Goal: Register for event/course

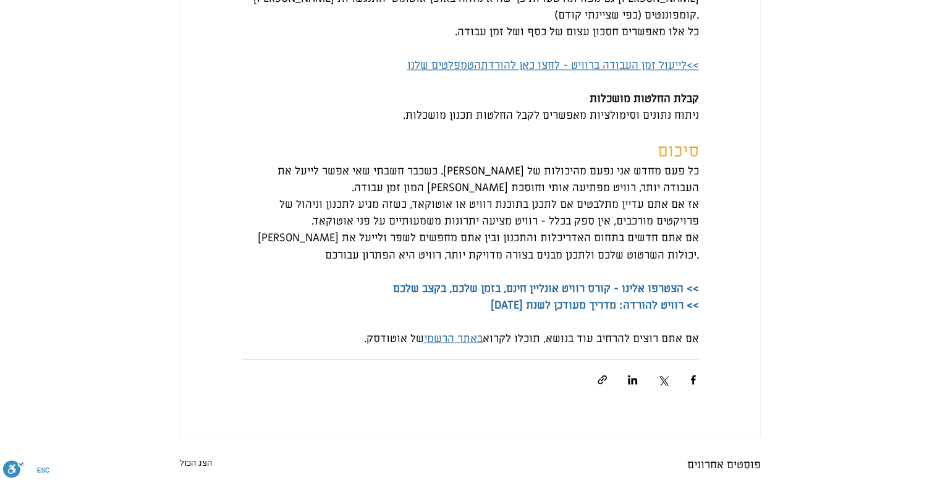
scroll to position [2102, 0]
click at [488, 293] on span ">> הצטרפו אלינו - קורס רוויט אונליין חינם, בזמן שלכם, בקצב שלכם" at bounding box center [546, 286] width 306 height 14
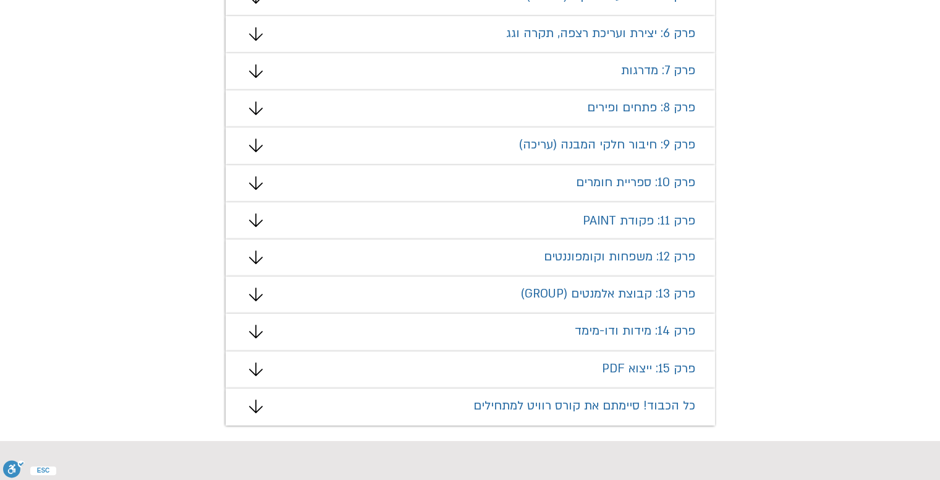
scroll to position [1051, 0]
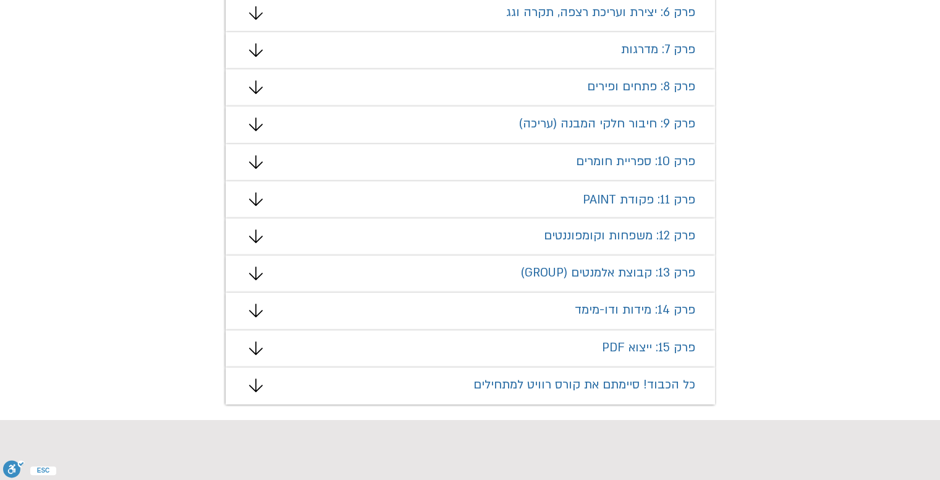
click at [252, 197] on icon "מצגת" at bounding box center [256, 199] width 14 height 14
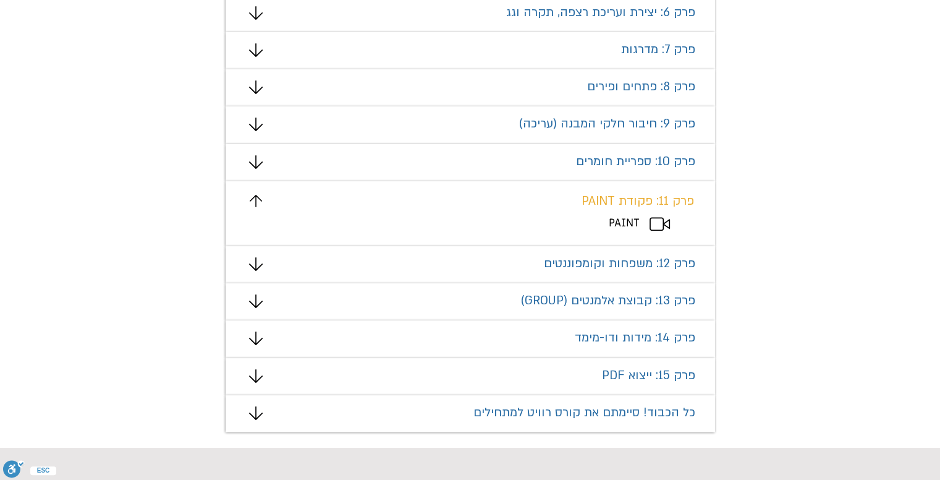
click at [638, 221] on span "PAINT" at bounding box center [624, 223] width 31 height 14
click at [621, 225] on span "PAINT" at bounding box center [624, 223] width 31 height 14
click at [663, 221] on icon "מצגת" at bounding box center [660, 224] width 20 height 14
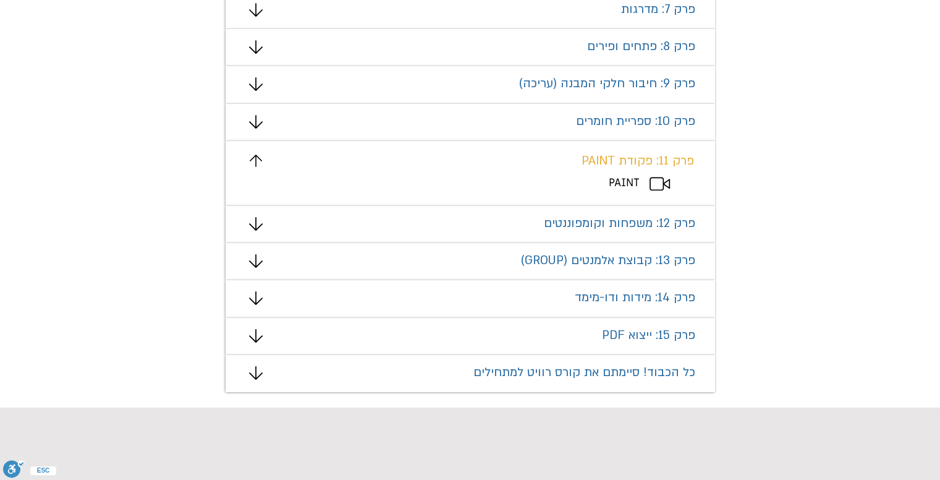
scroll to position [1113, 0]
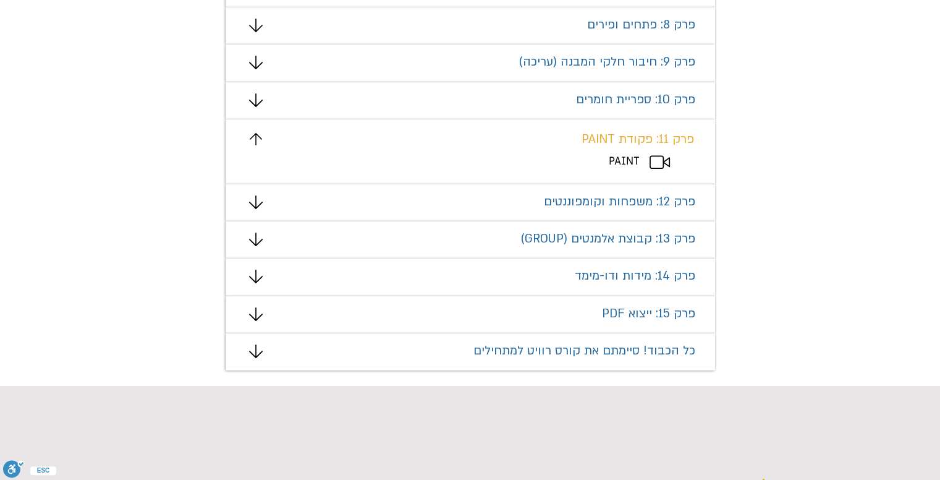
click at [255, 353] on icon "מצגת" at bounding box center [256, 351] width 14 height 14
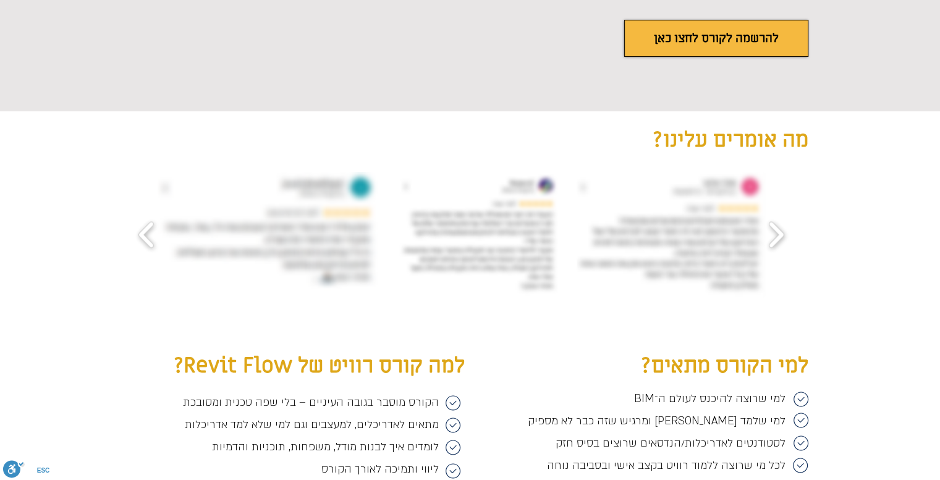
scroll to position [1731, 0]
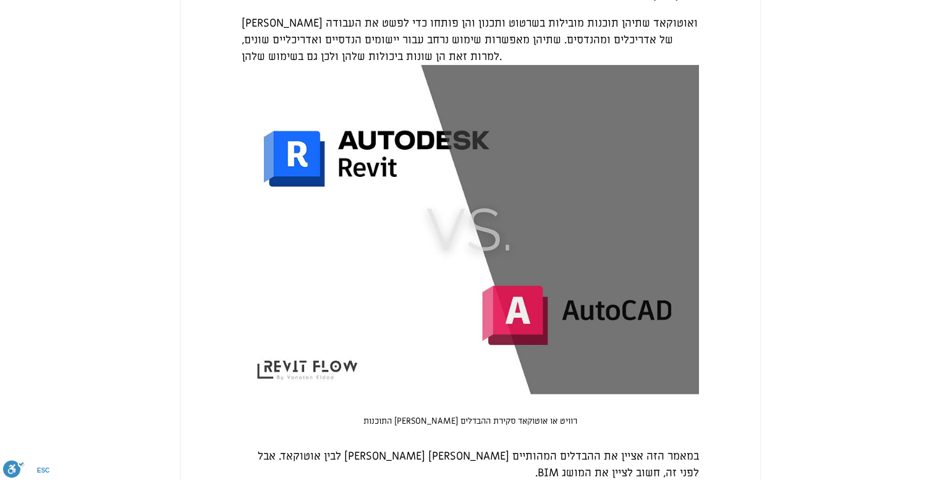
scroll to position [247, 0]
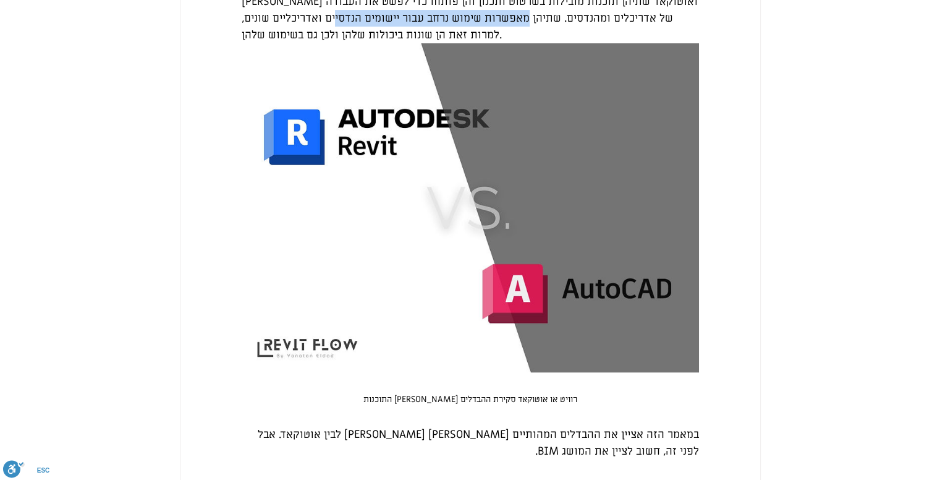
drag, startPoint x: 569, startPoint y: 67, endPoint x: 386, endPoint y: 67, distance: 183.0
click at [386, 42] on span "רוויט ואוטוקאד שתיהן תוכנות מובילות בשרטוט ותכנון והן פותחו כדי לפשט את העבודה …" at bounding box center [471, 18] width 459 height 48
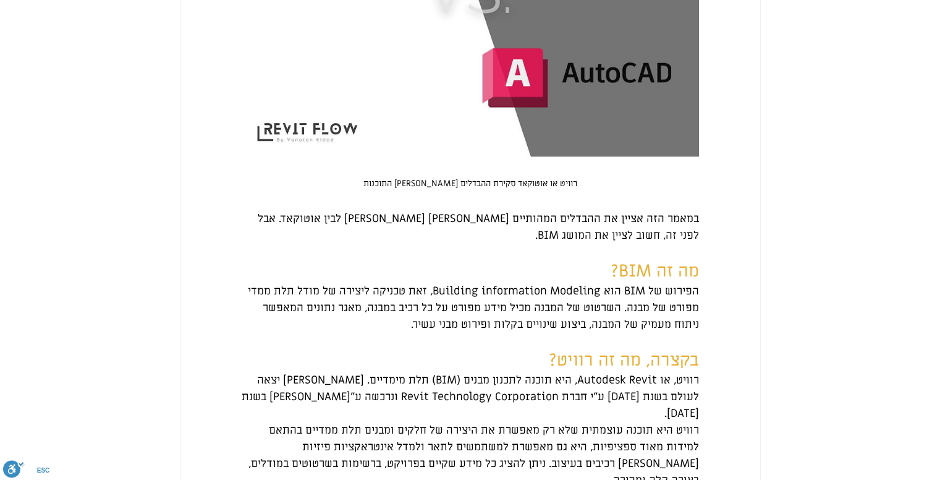
scroll to position [371, 0]
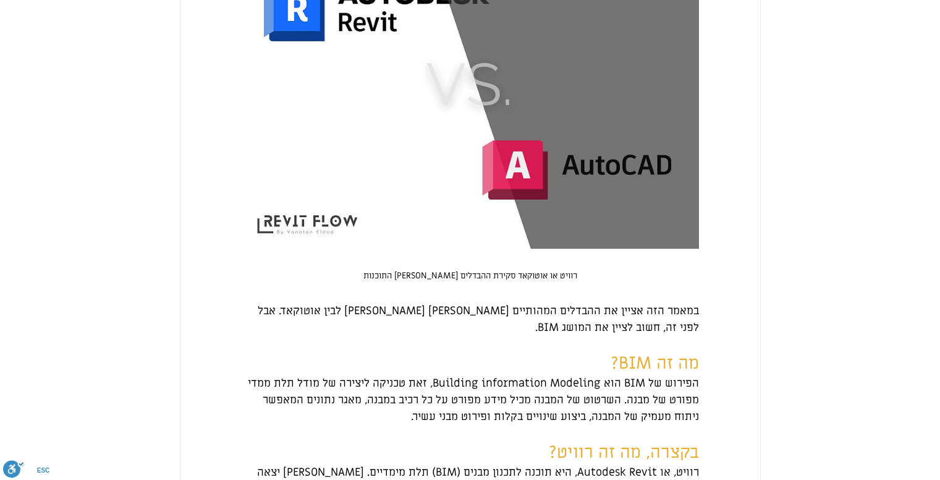
click at [472, 103] on img "main content" at bounding box center [471, 85] width 458 height 330
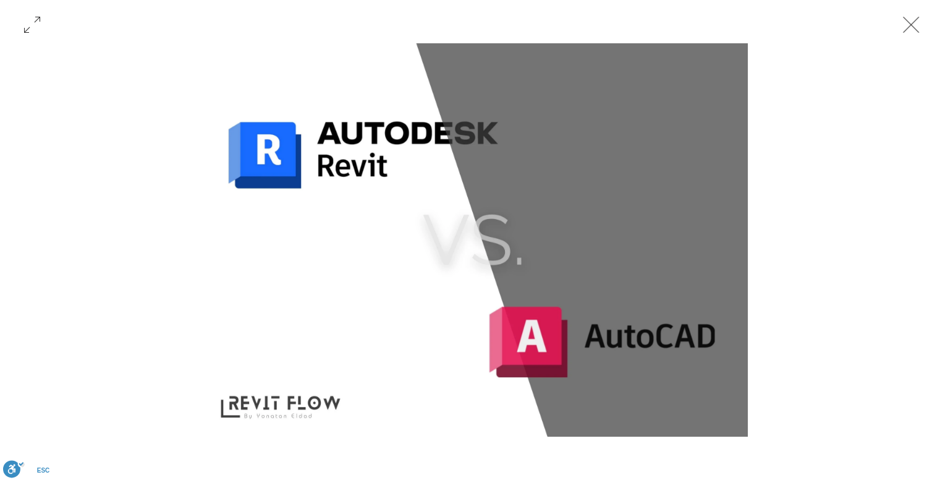
scroll to position [618, 0]
click at [521, 198] on img "Gallery with 1 items" at bounding box center [475, 239] width 546 height 393
click at [914, 38] on icon "סגירה" at bounding box center [911, 24] width 37 height 37
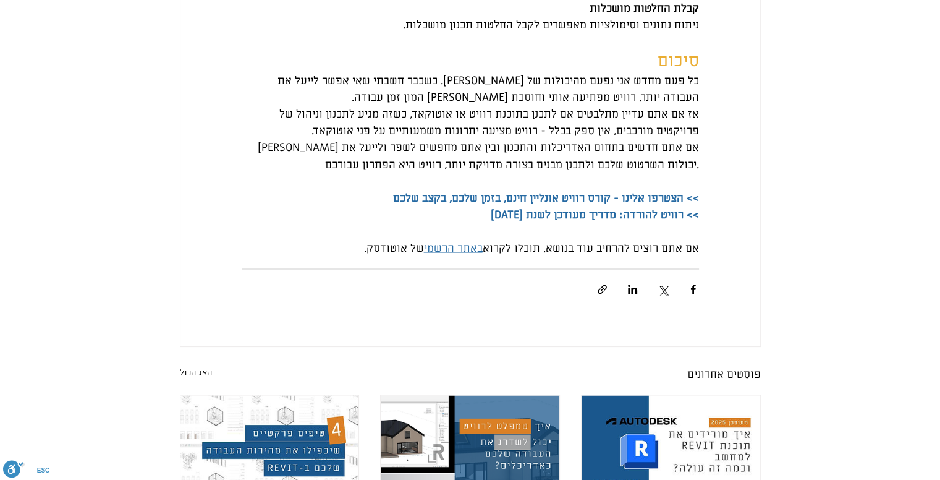
scroll to position [2192, 0]
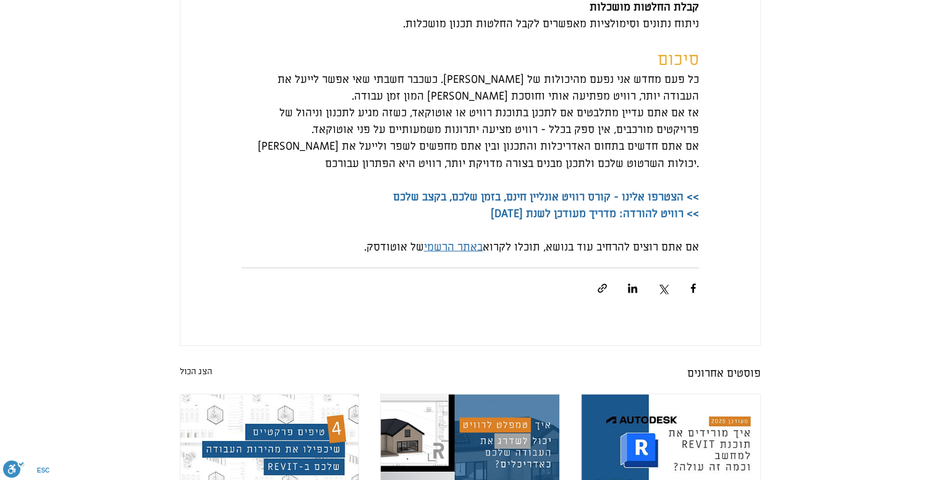
click at [544, 194] on span ">> הצטרפו אלינו - קורס רוויט אונליין חינם, בזמן שלכם, בקצב שלכם" at bounding box center [546, 196] width 306 height 14
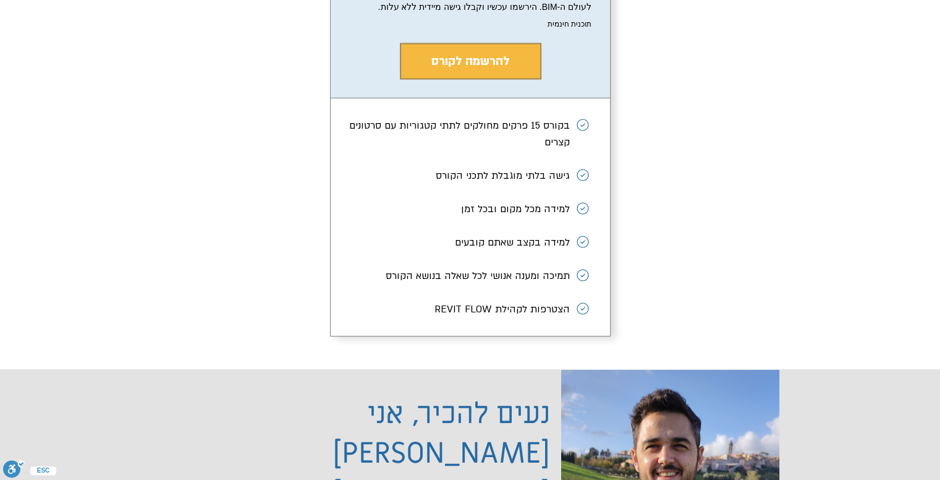
scroll to position [2305, 0]
drag, startPoint x: 0, startPoint y: 0, endPoint x: 309, endPoint y: 151, distance: 344.3
click at [309, 151] on div "קורס רוויט אונליין חינם ₪ 0 0₪ רוצים ללמוד רוויט מהיסוד? קורס רוויט חינם שלנו ה…" at bounding box center [470, 124] width 761 height 490
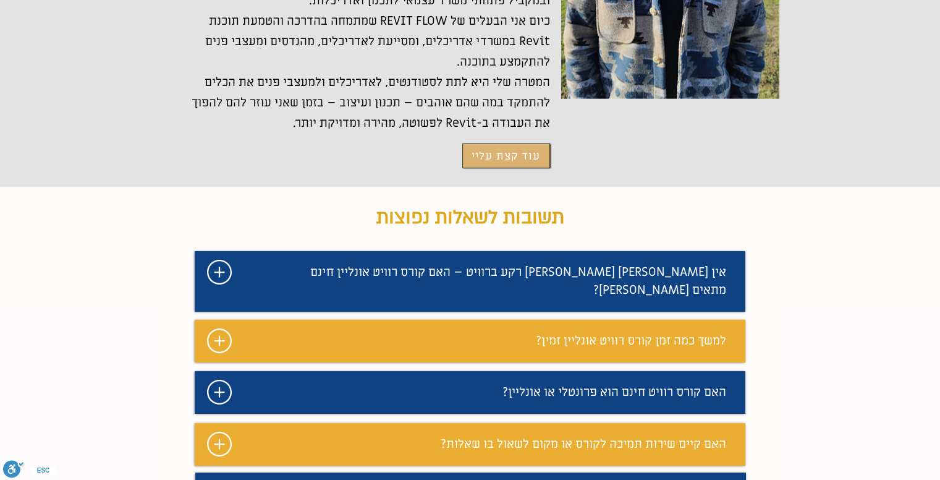
scroll to position [2889, 0]
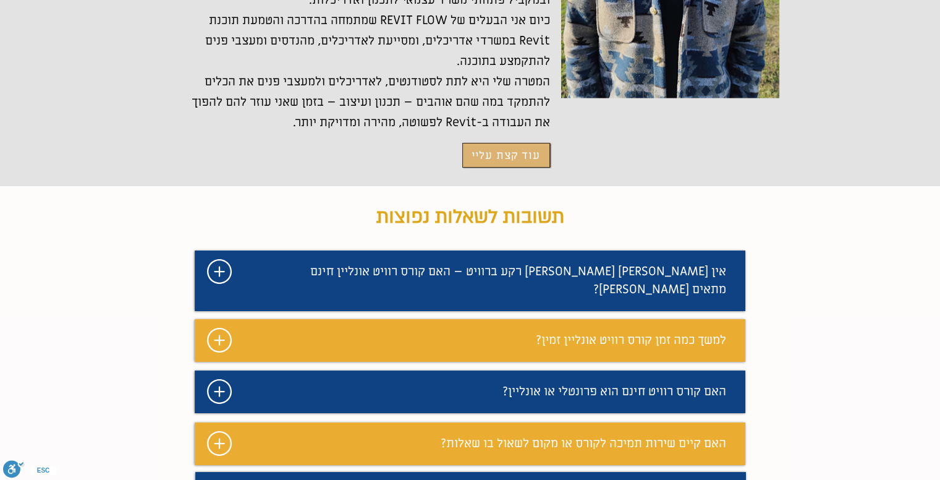
click at [215, 259] on icon "#comp-mafhkwl1 svg [data-color="1"] {fill: #FFFFFF;}" at bounding box center [219, 271] width 25 height 25
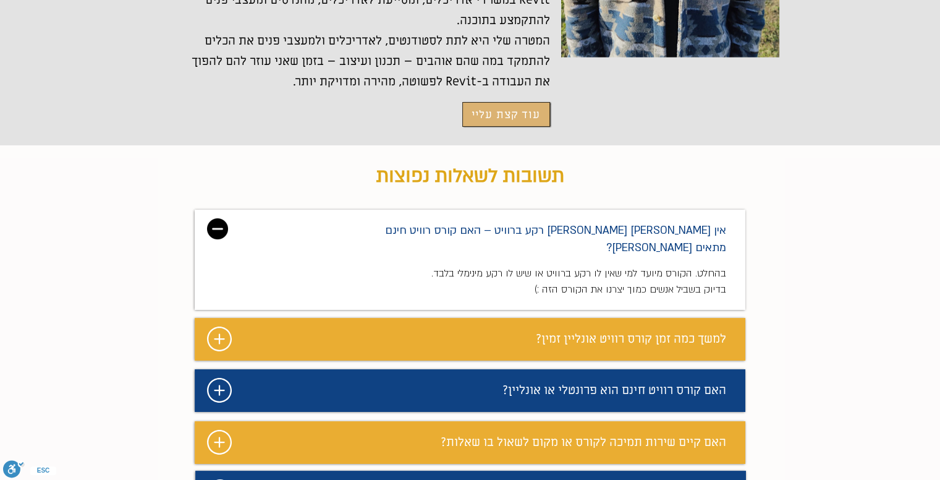
scroll to position [2950, 0]
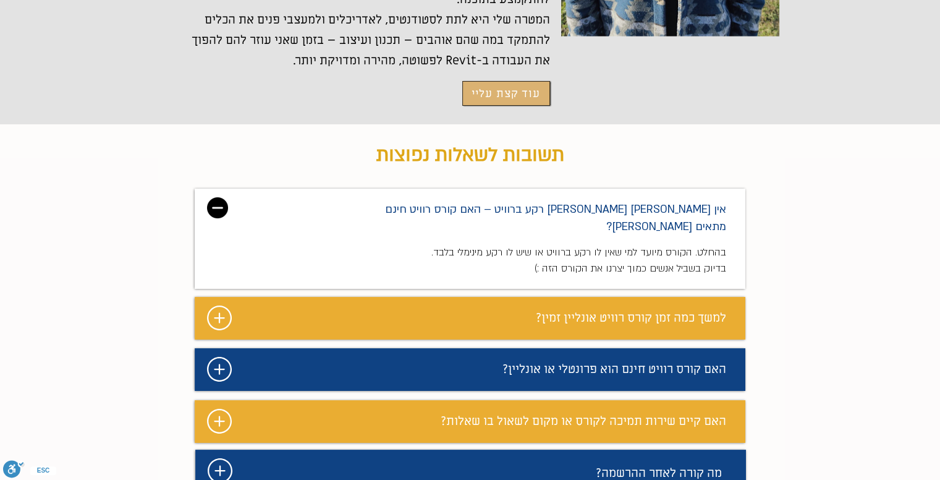
click at [224, 305] on icon "#comp-mafhkwlb2 svg [data-color="1"] {fill: #FFFFFF;}" at bounding box center [219, 317] width 25 height 25
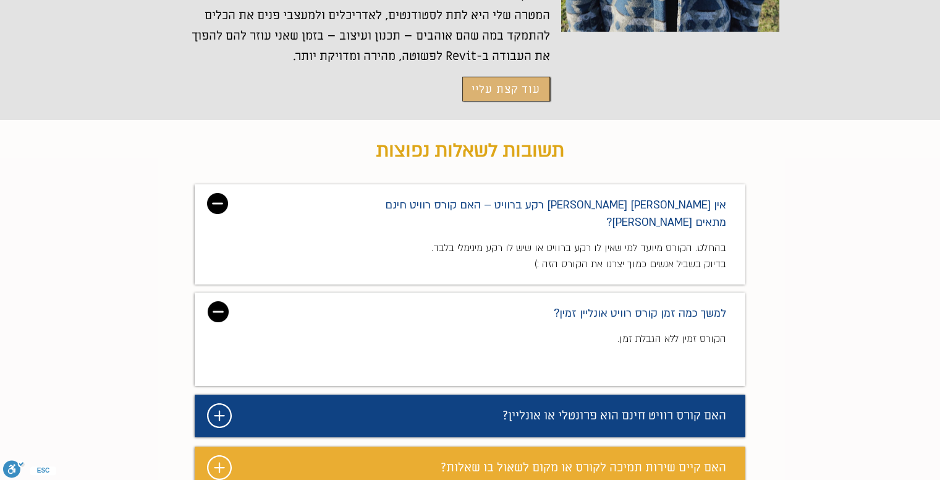
scroll to position [3012, 0]
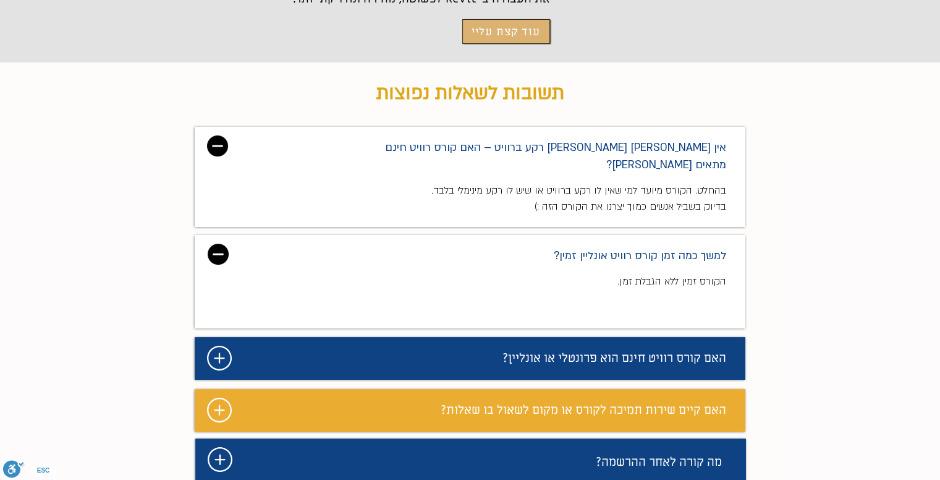
click at [223, 346] on icon "#comp-mafhkwll5 svg [data-color="1"] {fill: #FFFFFF;}" at bounding box center [219, 358] width 25 height 25
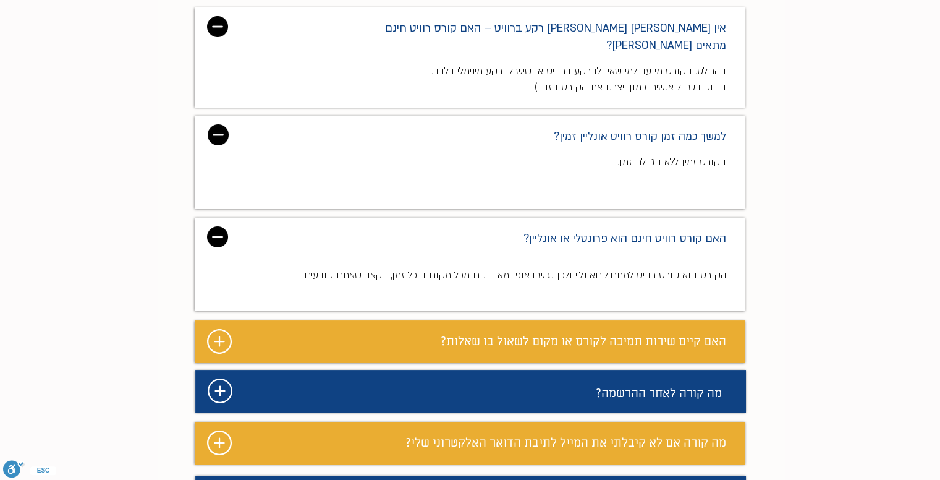
scroll to position [3136, 0]
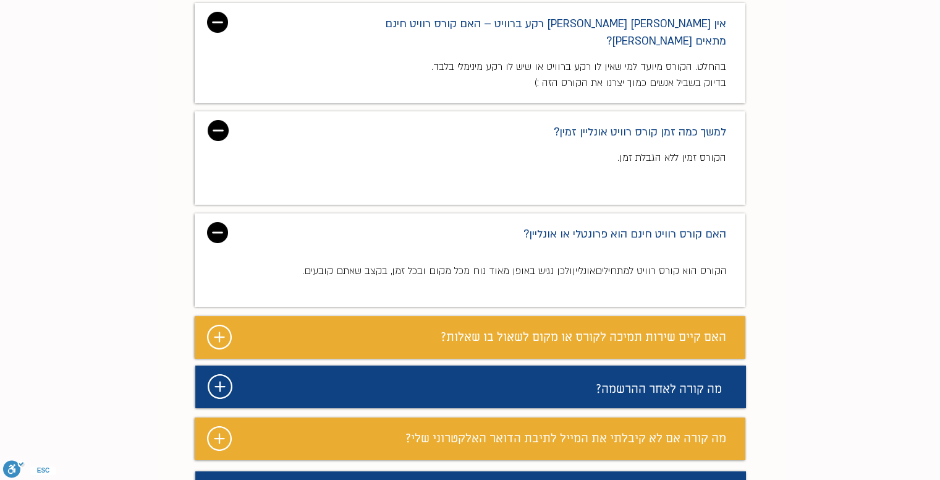
click at [223, 290] on div "main content" at bounding box center [470, 238] width 940 height 599
click at [215, 325] on icon "#comp-mafhkwm62 svg [data-color="1"] {fill: #FFFFFF;}" at bounding box center [219, 337] width 25 height 25
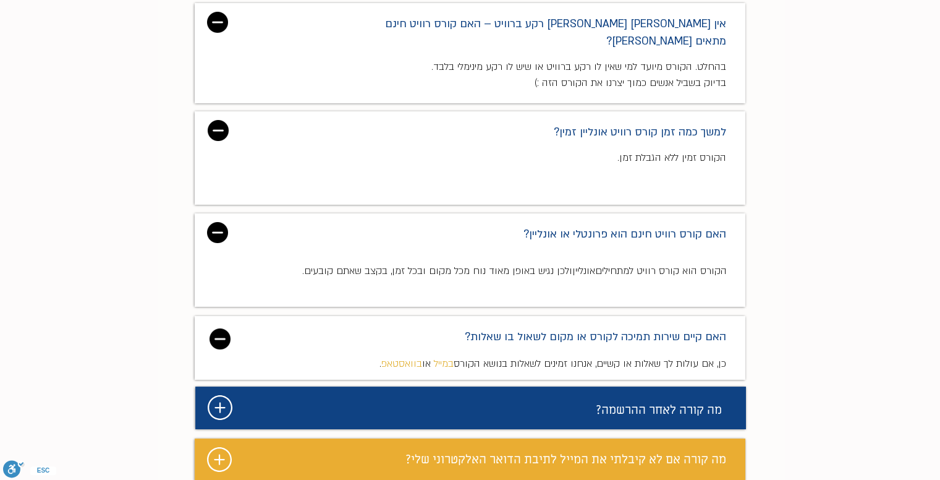
click at [221, 395] on icon "#comp-mafhkwmv svg [data-color="1"] {fill: #FFFFFF;}" at bounding box center [220, 407] width 25 height 25
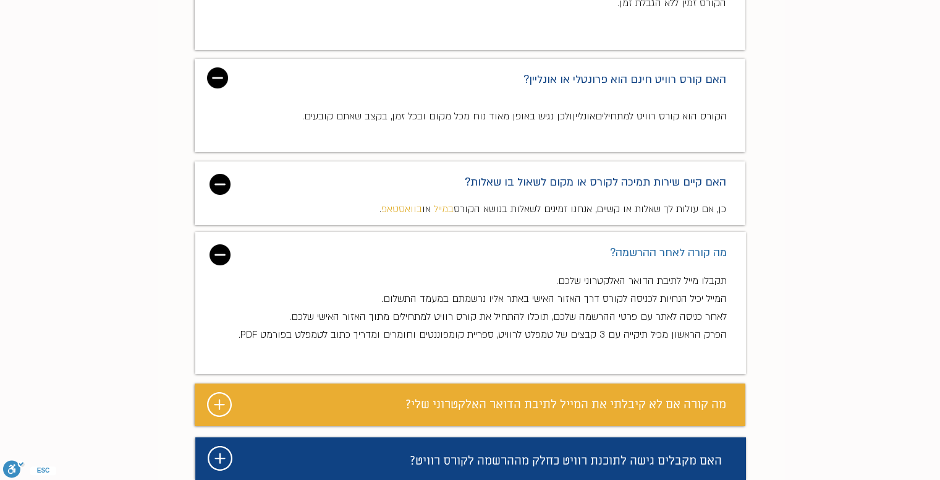
scroll to position [3321, 0]
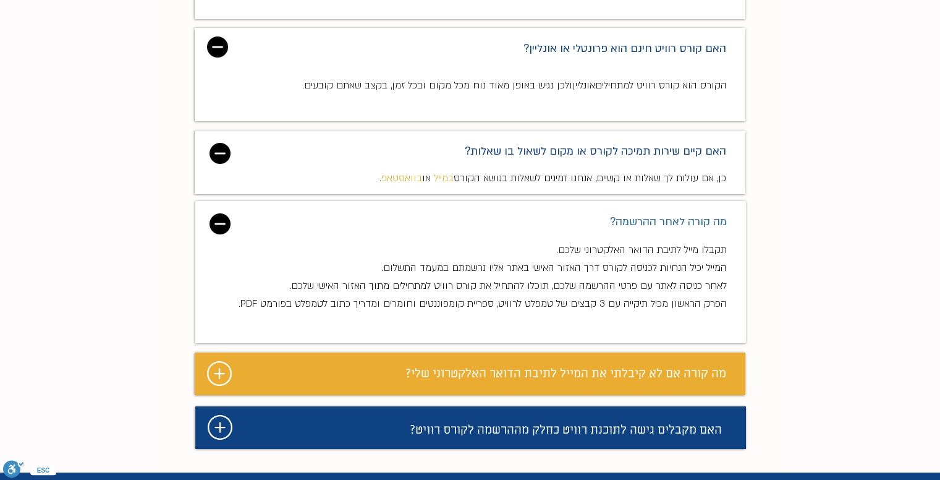
click at [217, 406] on div "מצגת" at bounding box center [470, 427] width 551 height 43
click at [213, 415] on icon "#comp-mdeyv9yv svg [data-color="1"] {fill: #FFFFFF;}" at bounding box center [220, 427] width 25 height 25
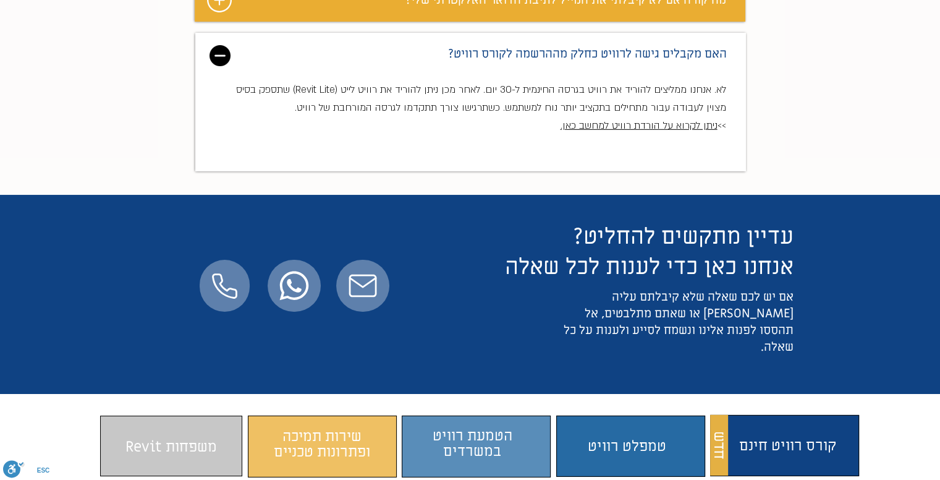
scroll to position [3754, 0]
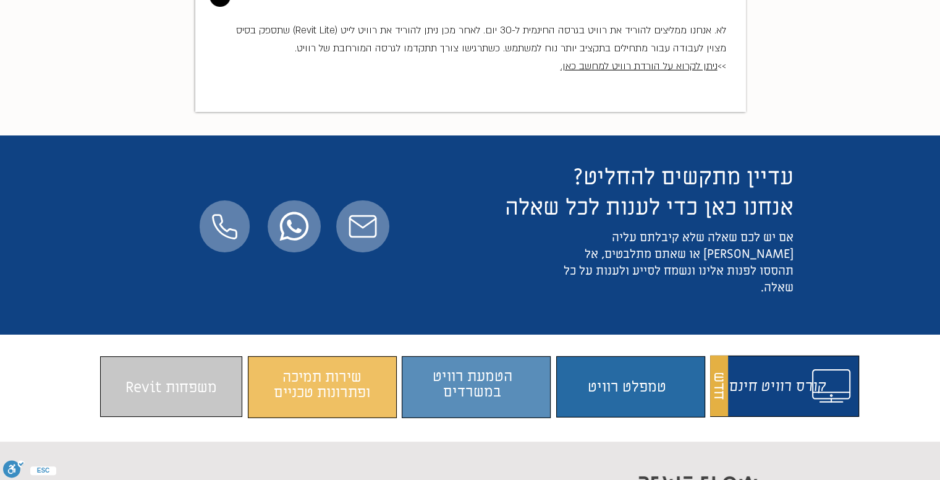
click at [759, 363] on span "התוכן משתנה כשעוברים עם העכבר" at bounding box center [780, 387] width 142 height 48
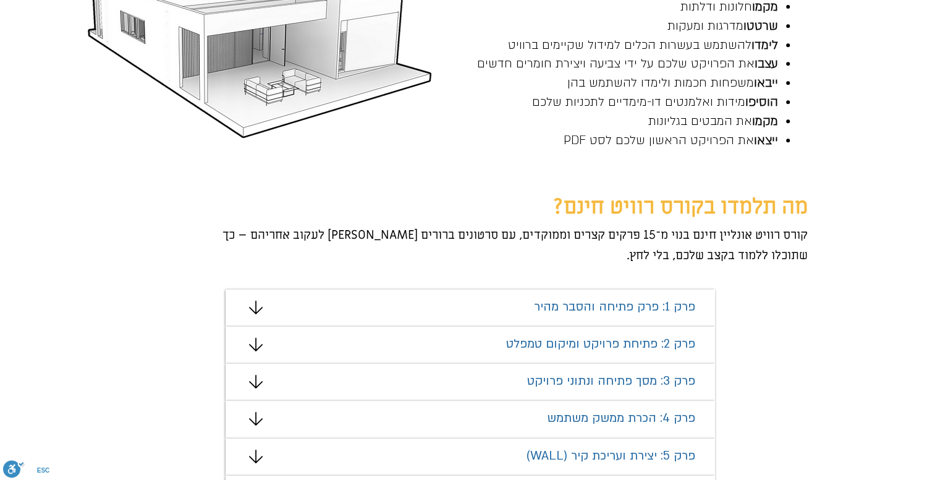
scroll to position [633, 0]
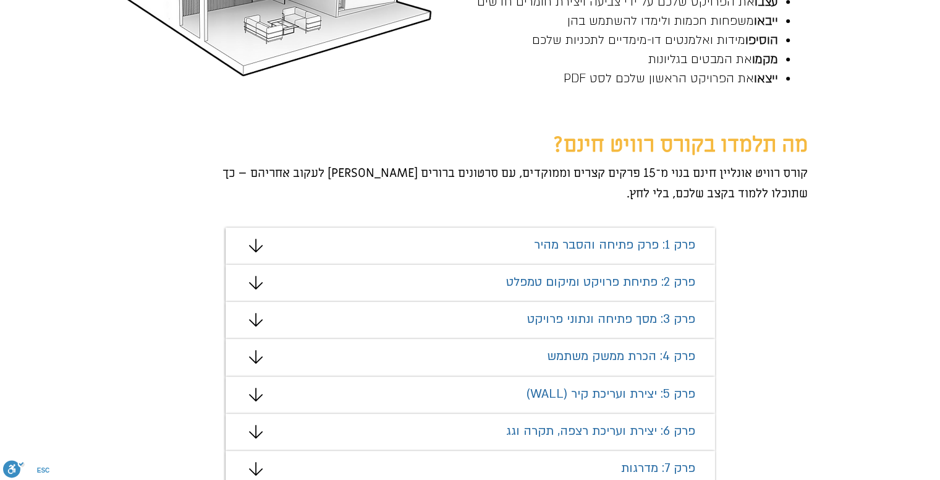
click at [260, 277] on icon "מצגת" at bounding box center [256, 283] width 14 height 14
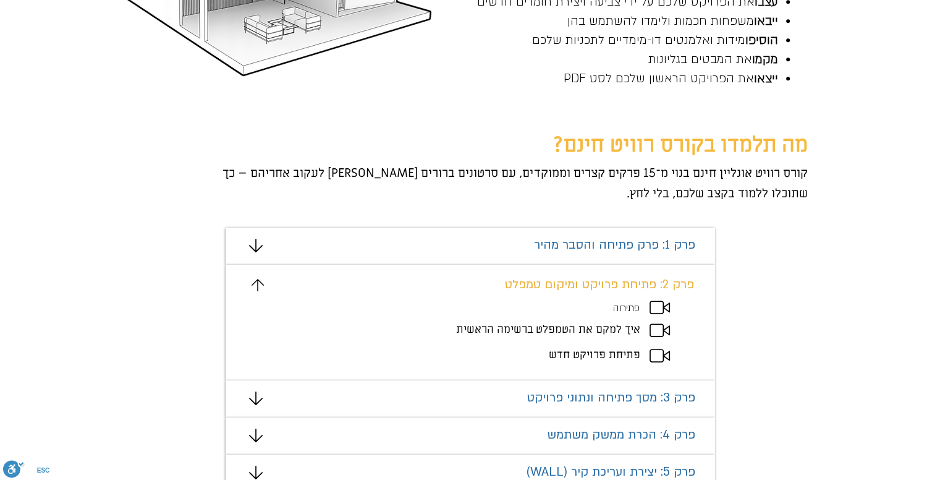
click at [573, 326] on span "איך למקם את הטמפלט ברשימה הראשית" at bounding box center [548, 329] width 184 height 14
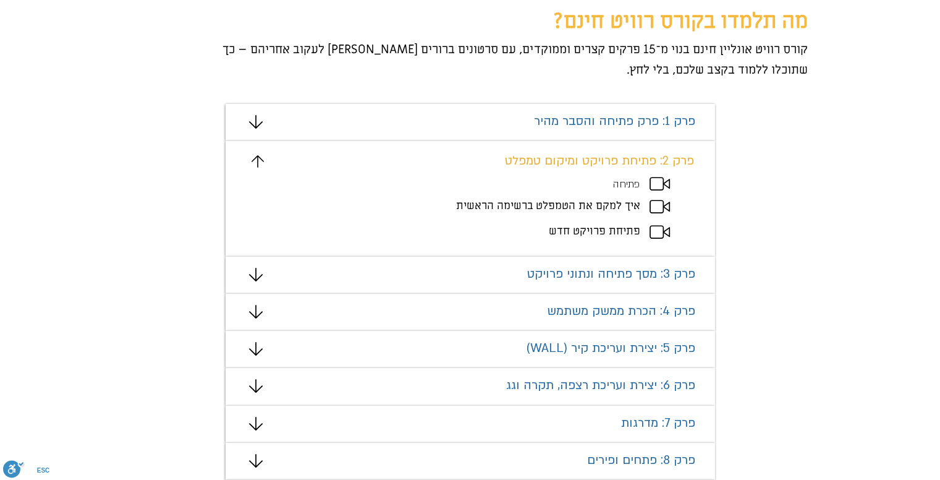
click at [247, 269] on div "מצגת" at bounding box center [471, 275] width 490 height 37
click at [257, 270] on icon "מצגת" at bounding box center [256, 275] width 14 height 14
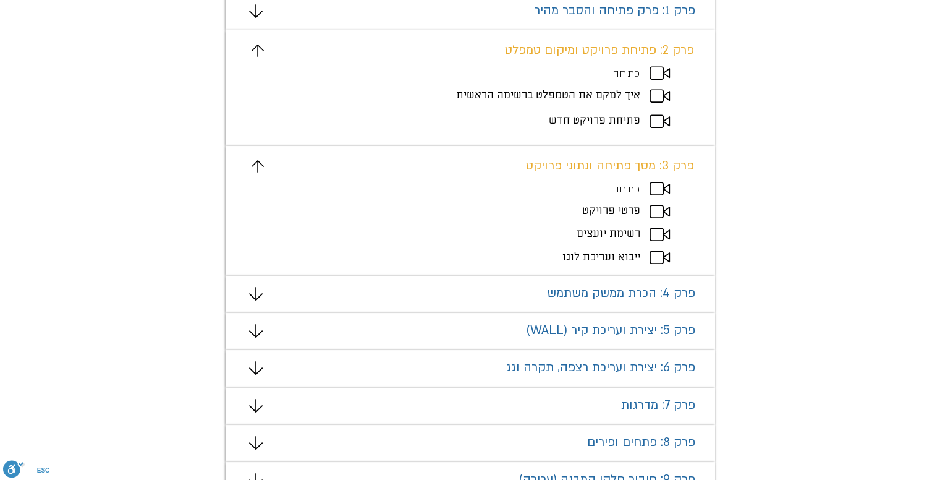
scroll to position [942, 0]
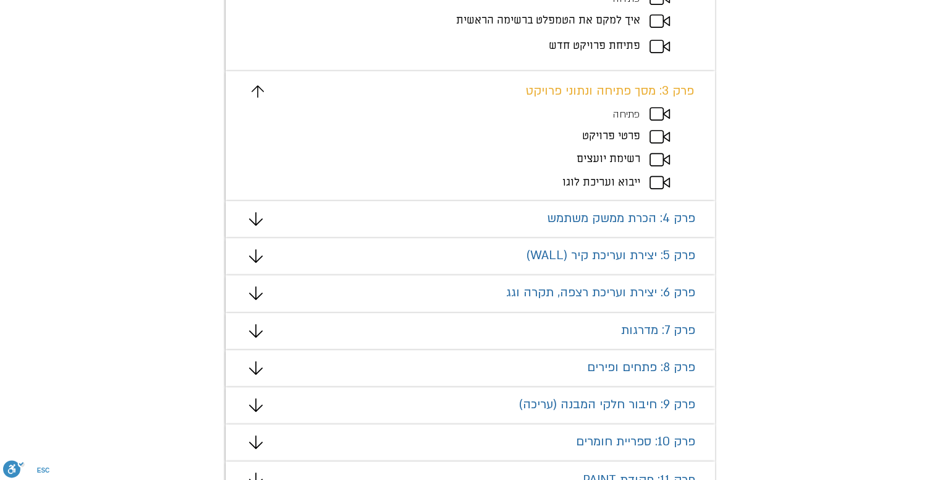
click at [262, 219] on icon "מצגת" at bounding box center [256, 219] width 14 height 14
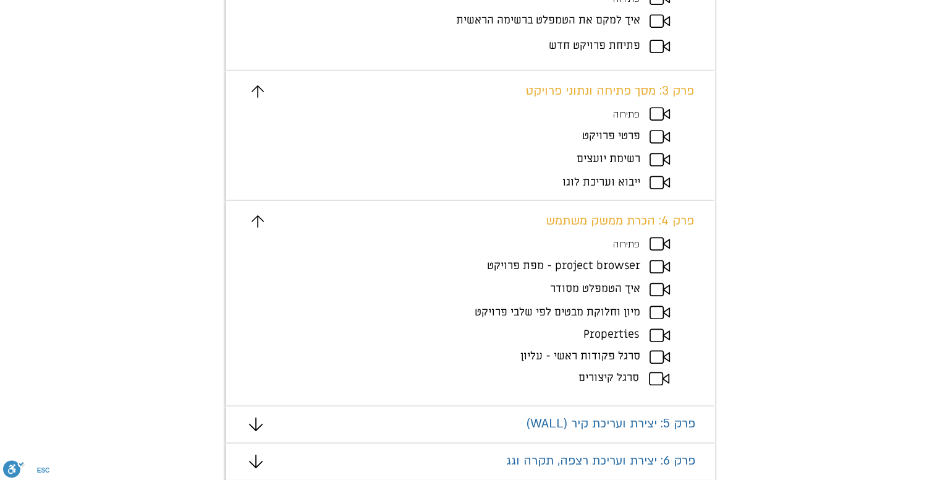
click at [579, 265] on span "project browser - מפת פרויקט" at bounding box center [563, 265] width 153 height 14
drag, startPoint x: 622, startPoint y: 286, endPoint x: 527, endPoint y: 288, distance: 95.2
click at [527, 288] on p "איך הטמפלט מסודר" at bounding box center [520, 289] width 241 height 16
click at [582, 312] on span "מיון וחלוקת מבטים לפי שלבי פרויקט" at bounding box center [558, 312] width 166 height 14
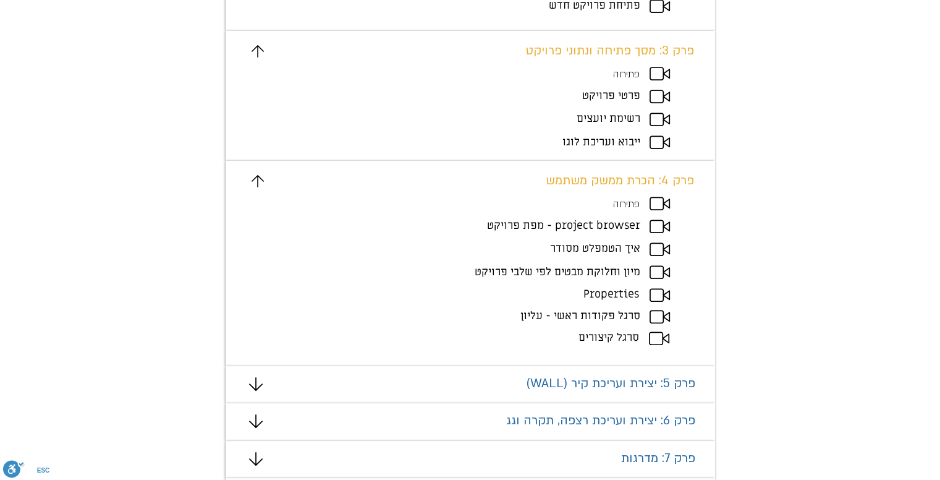
scroll to position [1003, 0]
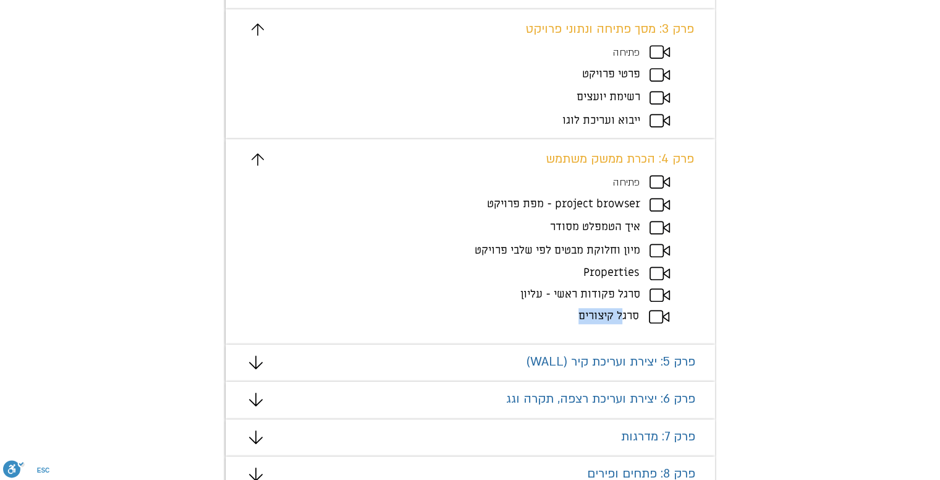
drag, startPoint x: 605, startPoint y: 315, endPoint x: 571, endPoint y: 315, distance: 34.0
click at [571, 315] on p "סרגל קיצורים" at bounding box center [519, 316] width 241 height 16
drag, startPoint x: 636, startPoint y: 291, endPoint x: 492, endPoint y: 293, distance: 144.1
click at [492, 293] on p "סרגל פקודות ראשי - עליון" at bounding box center [520, 294] width 241 height 16
click at [260, 366] on icon "מצגת" at bounding box center [256, 363] width 14 height 14
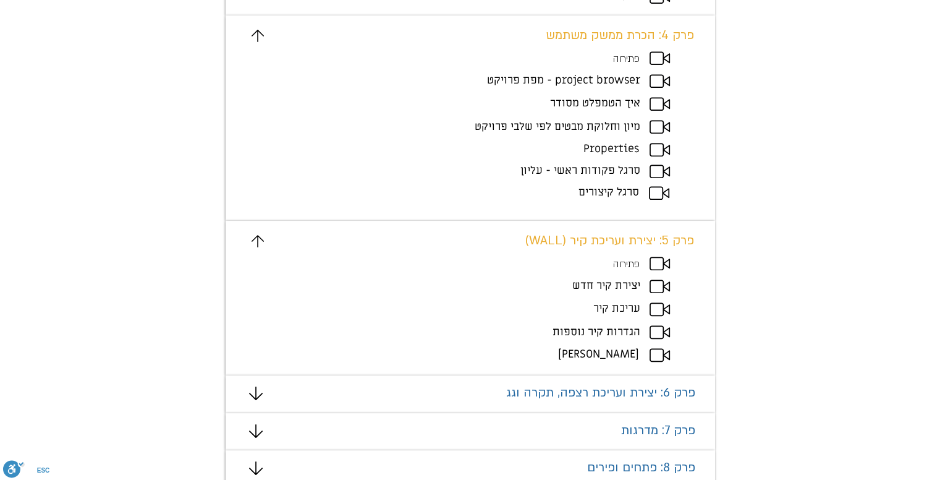
scroll to position [1189, 0]
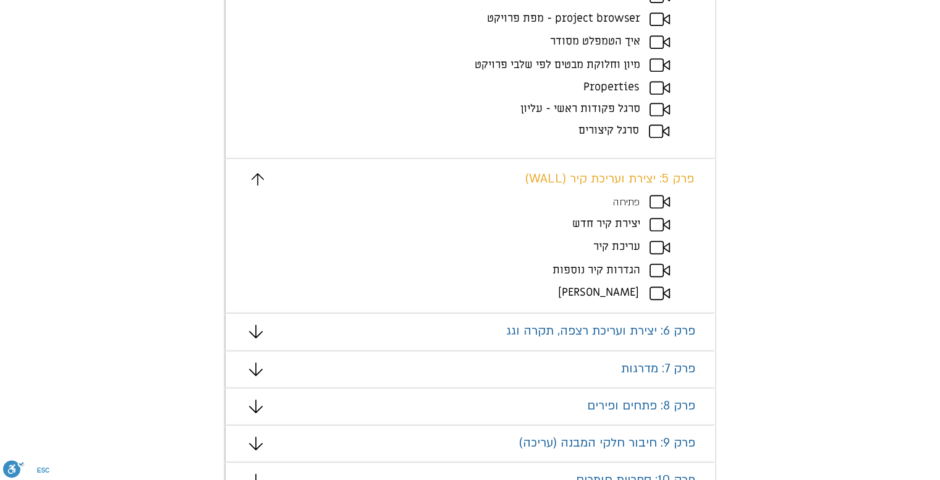
click at [255, 338] on div "מצגת" at bounding box center [471, 331] width 490 height 37
click at [262, 334] on div "מצגת" at bounding box center [471, 331] width 490 height 37
click at [260, 327] on icon "מצגת" at bounding box center [256, 332] width 14 height 14
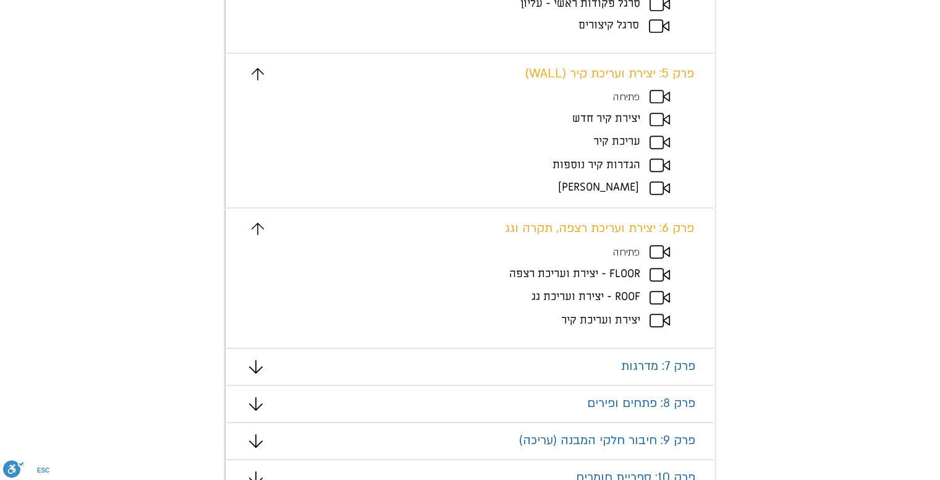
scroll to position [1313, 0]
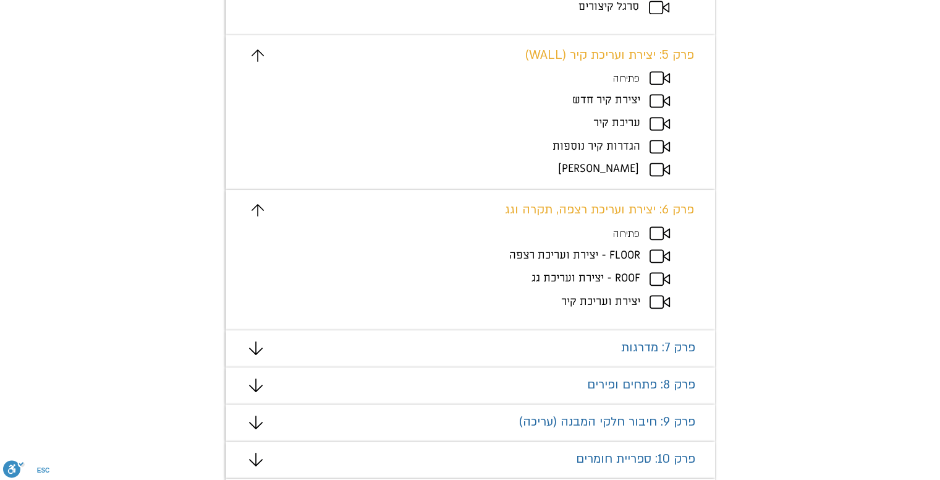
click at [629, 229] on span "פתיחה" at bounding box center [626, 234] width 27 height 14
click at [657, 229] on icon "מצגת" at bounding box center [660, 233] width 20 height 14
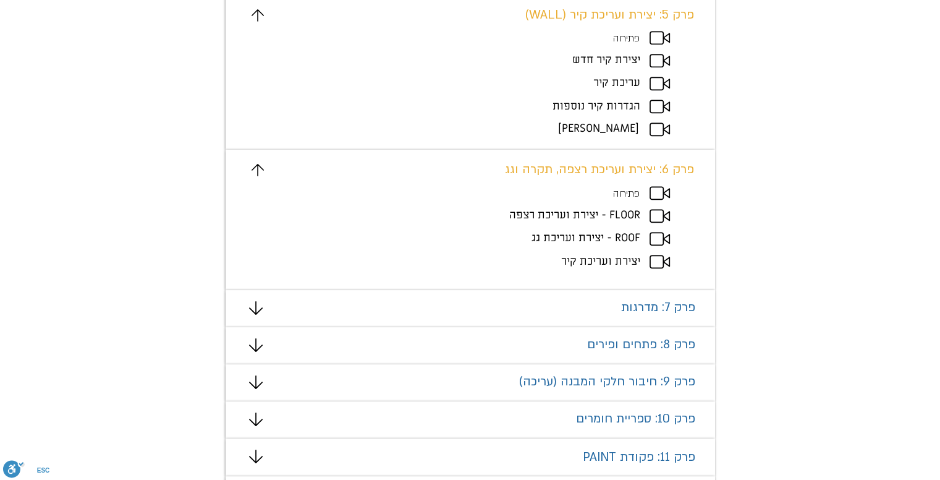
scroll to position [1374, 0]
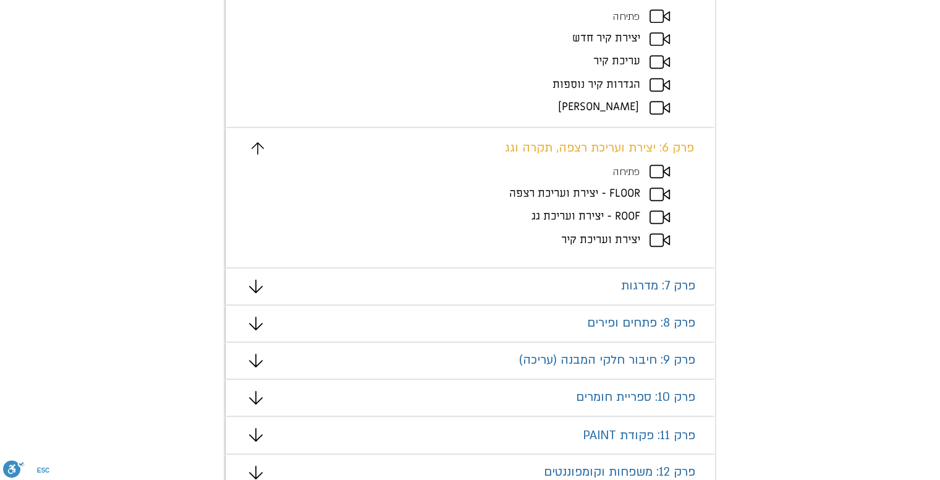
click at [252, 286] on icon "מצגת" at bounding box center [256, 286] width 14 height 14
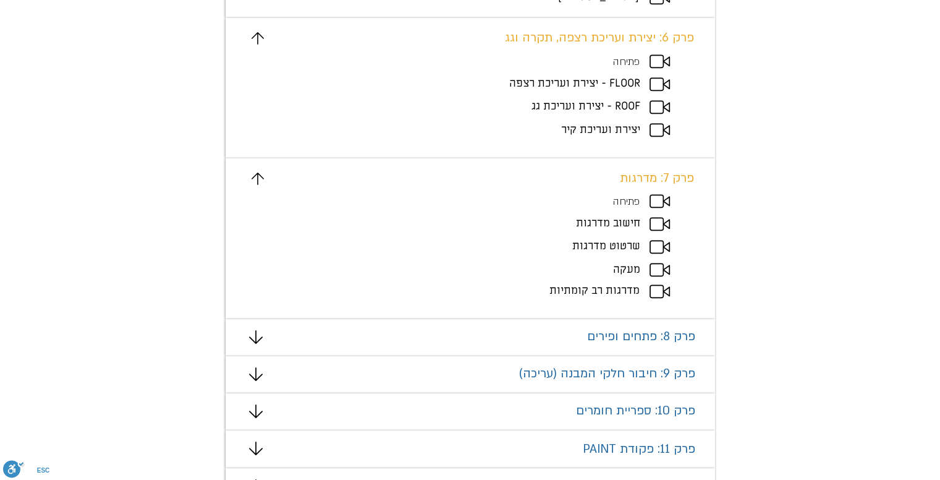
scroll to position [1498, 0]
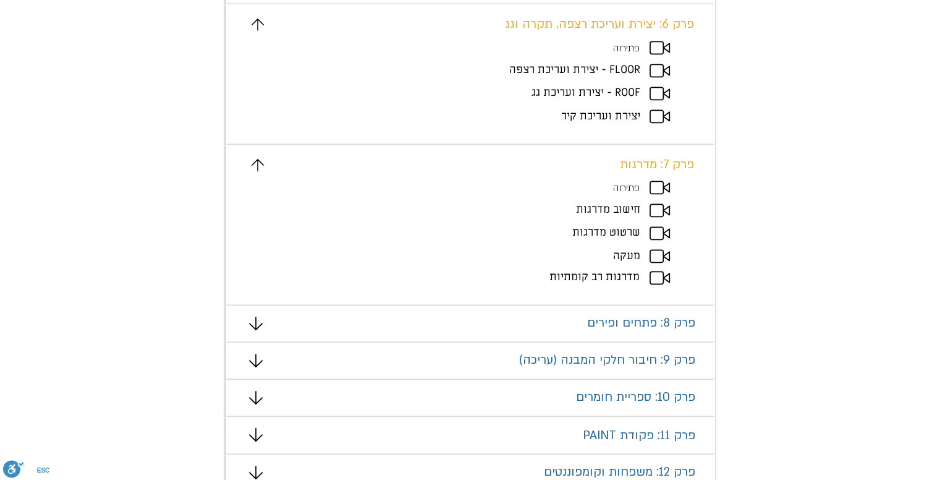
click at [255, 323] on icon "מצגת" at bounding box center [256, 324] width 14 height 14
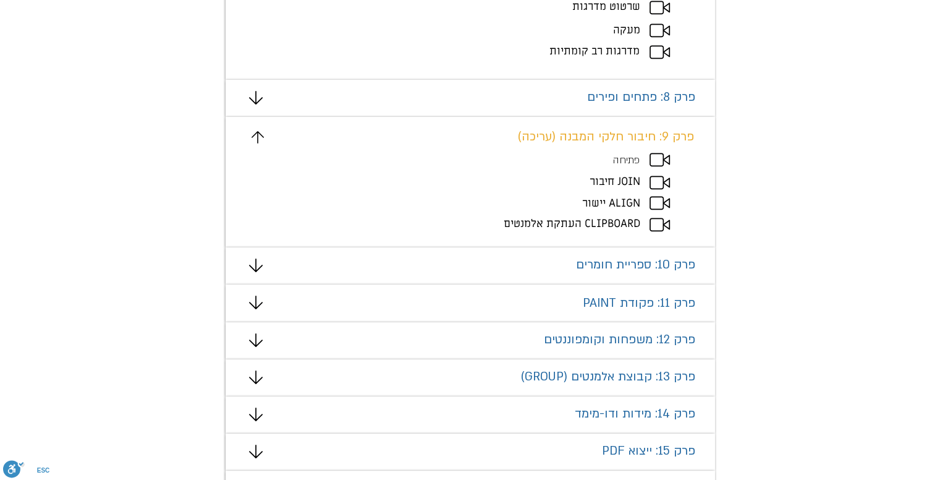
scroll to position [1745, 0]
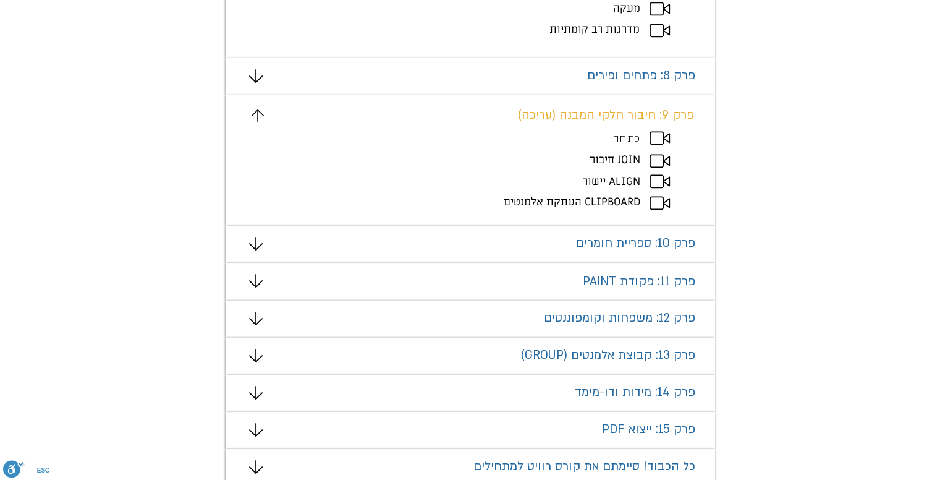
click at [255, 241] on icon "מצגת" at bounding box center [256, 244] width 14 height 14
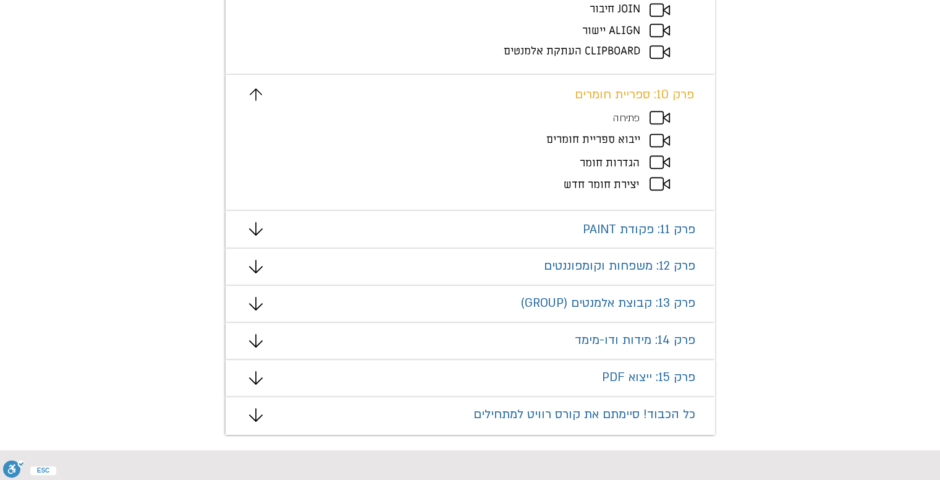
scroll to position [1931, 0]
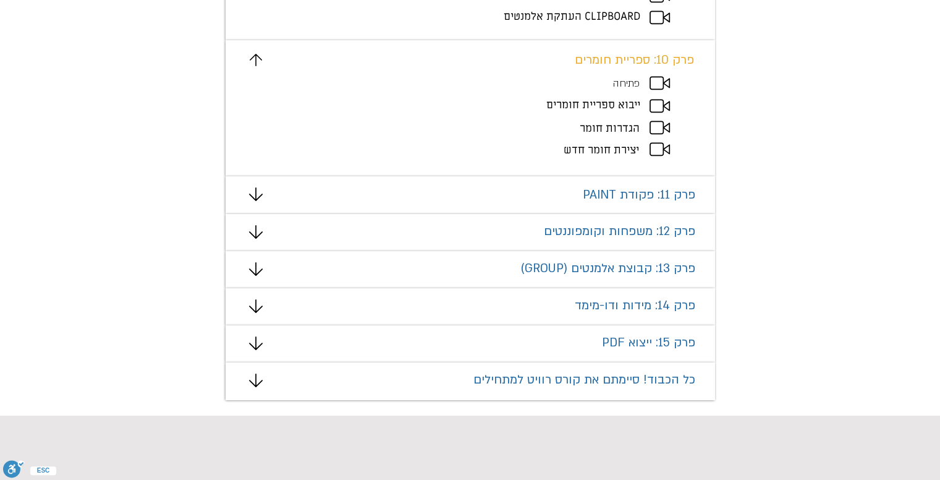
click at [271, 193] on div "מצגת" at bounding box center [471, 194] width 490 height 37
click at [265, 194] on div "מצגת" at bounding box center [471, 194] width 490 height 37
click at [252, 225] on icon "מצגת" at bounding box center [256, 232] width 14 height 14
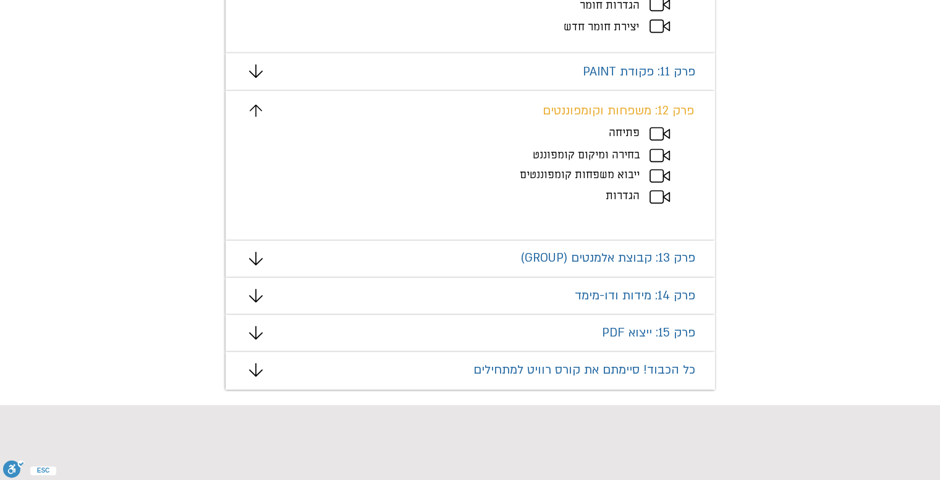
scroll to position [2055, 0]
click at [252, 243] on div "מצגת" at bounding box center [471, 258] width 490 height 37
click at [251, 257] on icon "מצגת" at bounding box center [256, 258] width 14 height 14
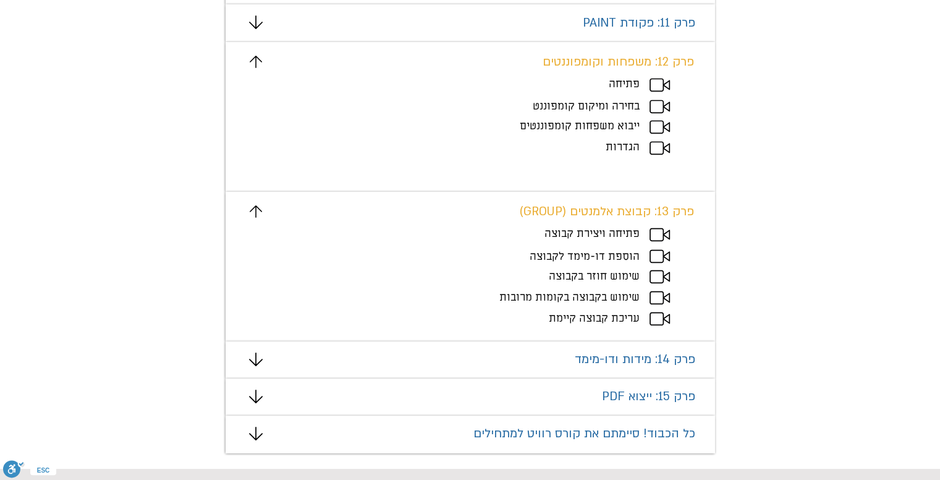
scroll to position [2178, 0]
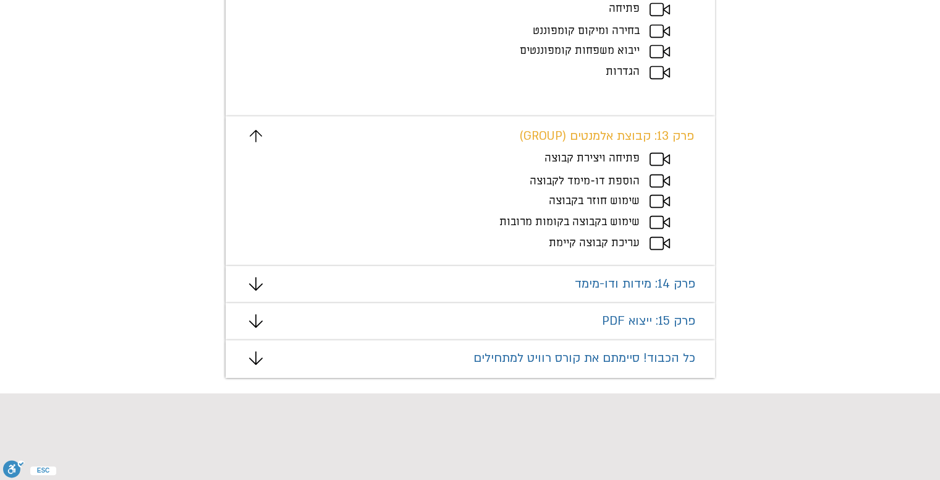
click at [252, 282] on icon "מצגת" at bounding box center [256, 284] width 14 height 14
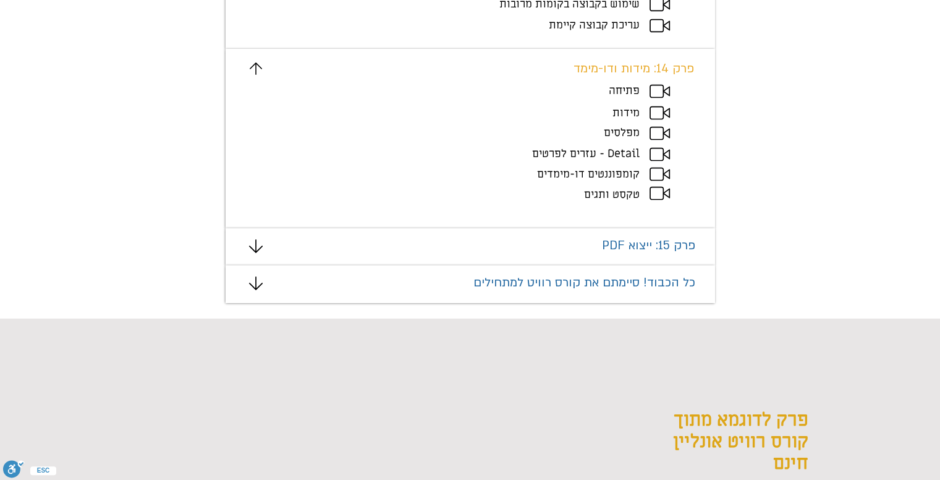
scroll to position [2426, 0]
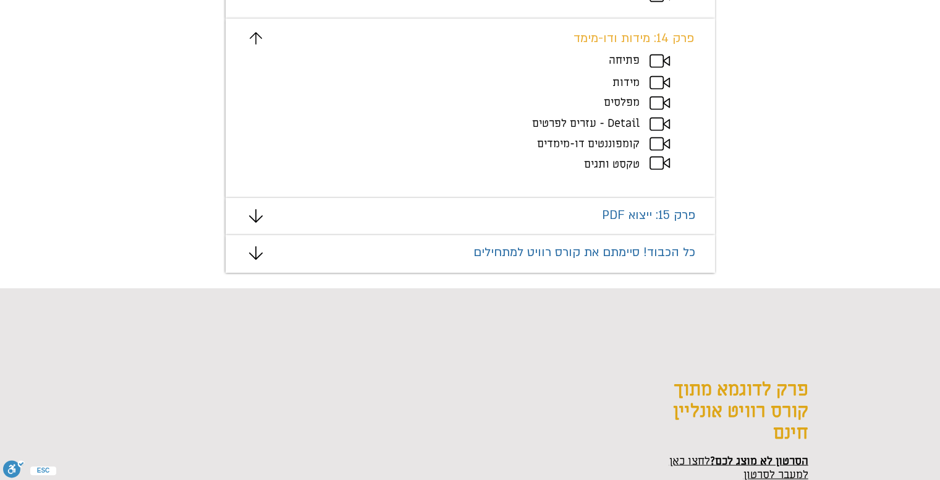
click at [257, 218] on icon "מצגת" at bounding box center [256, 216] width 14 height 14
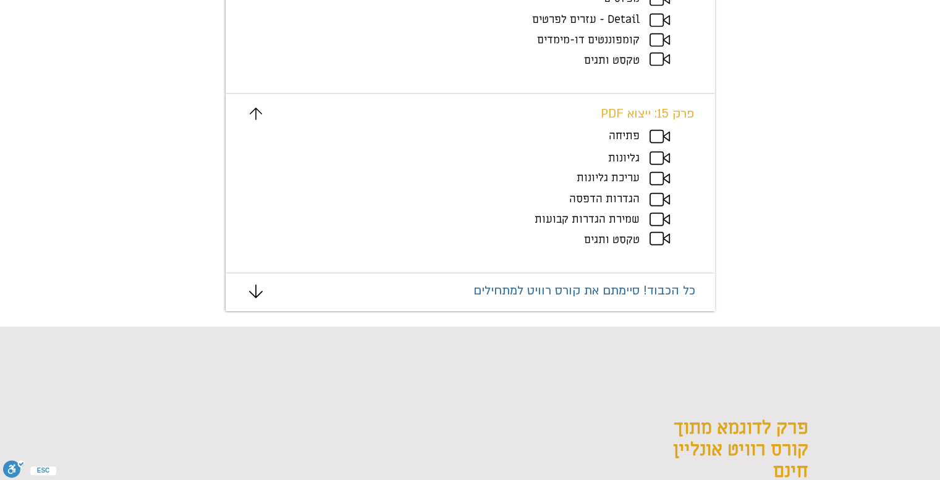
scroll to position [2611, 0]
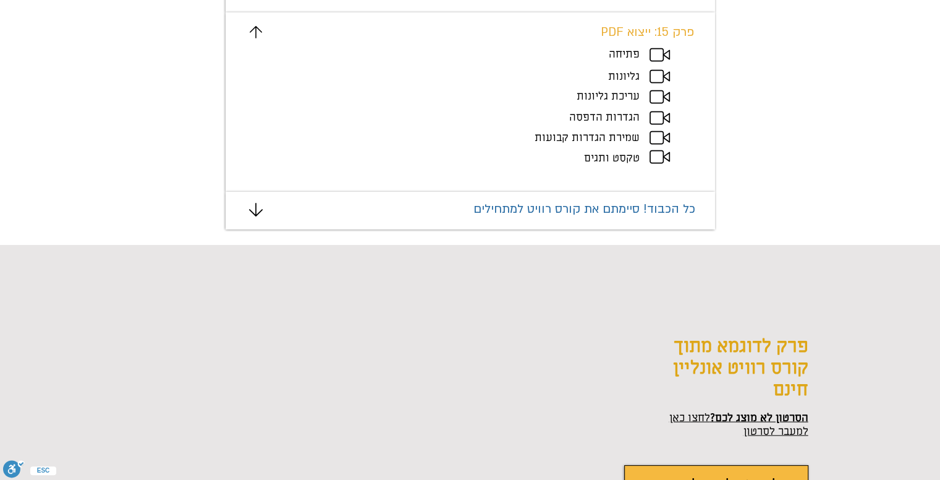
click at [255, 213] on icon "מצגת" at bounding box center [256, 210] width 14 height 14
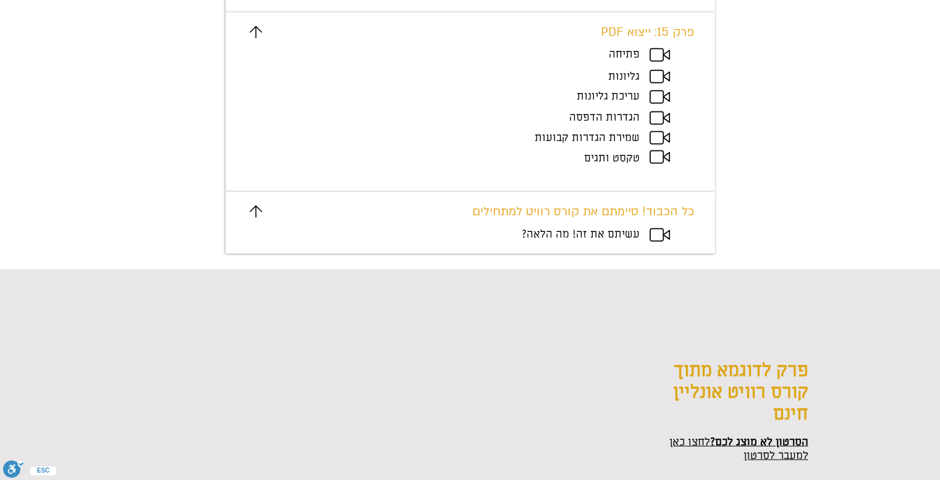
click at [533, 233] on span "עשיתם את זה! מה הלאה?" at bounding box center [581, 234] width 118 height 14
click at [632, 233] on span "עשיתם את זה! מה הלאה?" at bounding box center [581, 234] width 118 height 14
click at [656, 232] on icon "מצגת" at bounding box center [660, 235] width 20 height 14
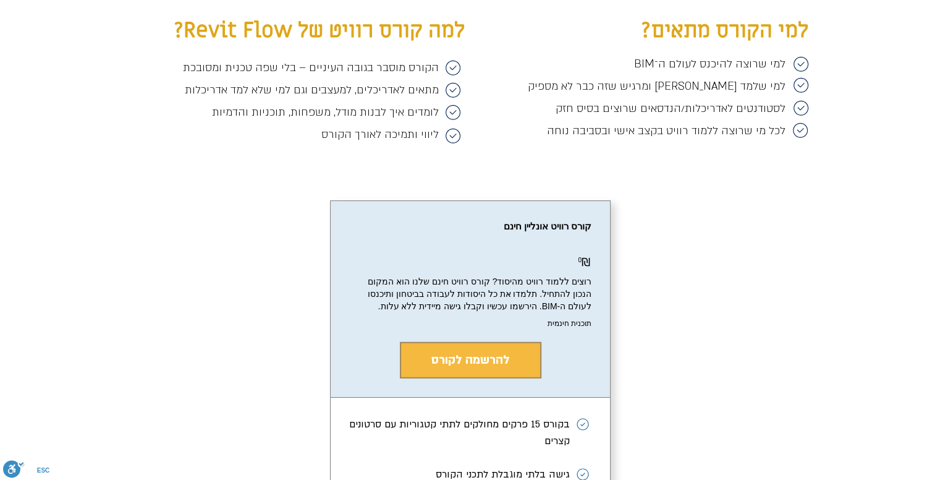
scroll to position [3477, 0]
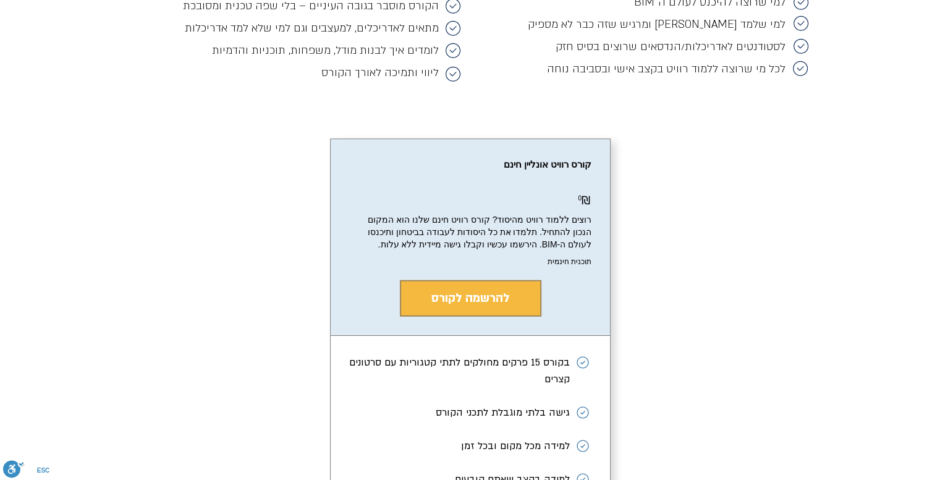
click at [582, 371] on icon "main content" at bounding box center [583, 362] width 17 height 17
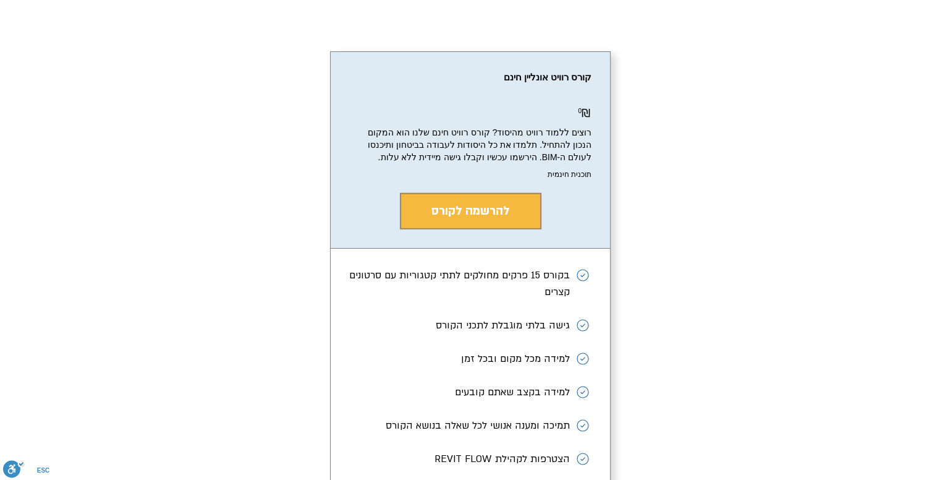
scroll to position [3600, 0]
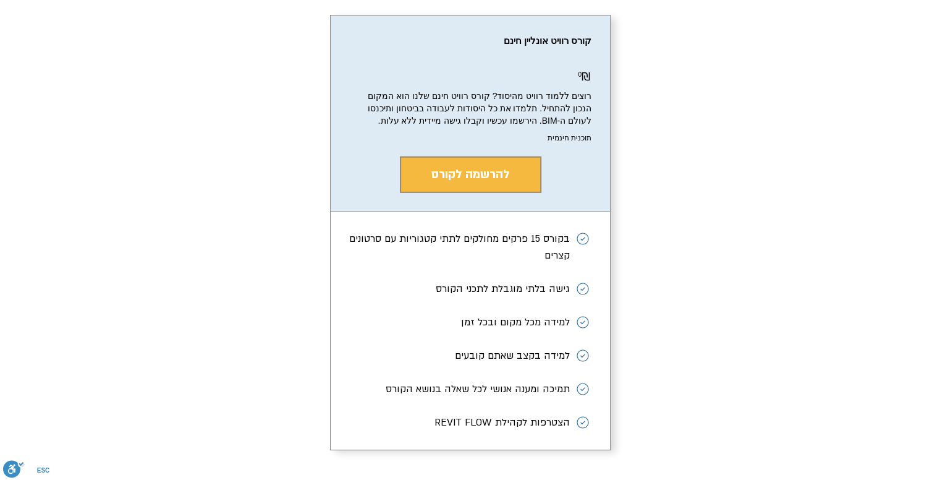
drag, startPoint x: 472, startPoint y: 203, endPoint x: 752, endPoint y: 367, distance: 324.8
click at [752, 367] on div "קורס רוויט אונליין חינם ₪ 0 0₪ רוצים ללמוד רוויט מהיסוד? קורס רוויט חינם שלנו ה…" at bounding box center [470, 238] width 761 height 490
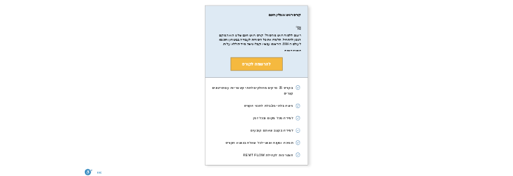
scroll to position [3662, 0]
